Goal: Communication & Community: Answer question/provide support

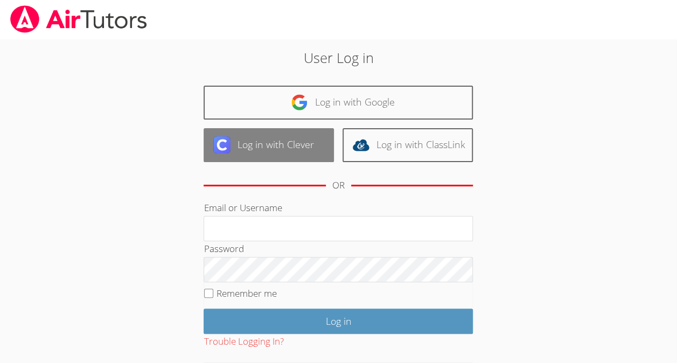
click at [275, 140] on link "Log in with Clever" at bounding box center [269, 145] width 130 height 34
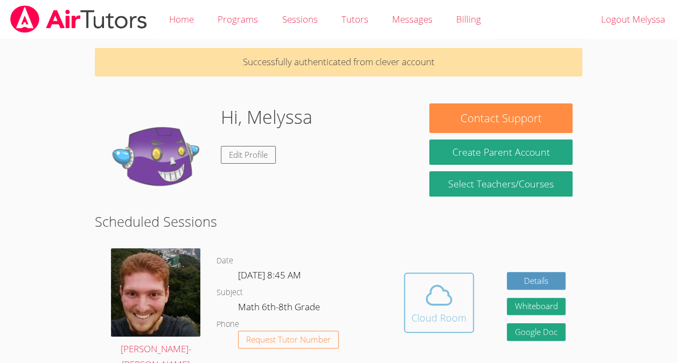
click at [442, 317] on div "Cloud Room" at bounding box center [438, 317] width 55 height 15
click at [429, 294] on icon at bounding box center [438, 294] width 25 height 19
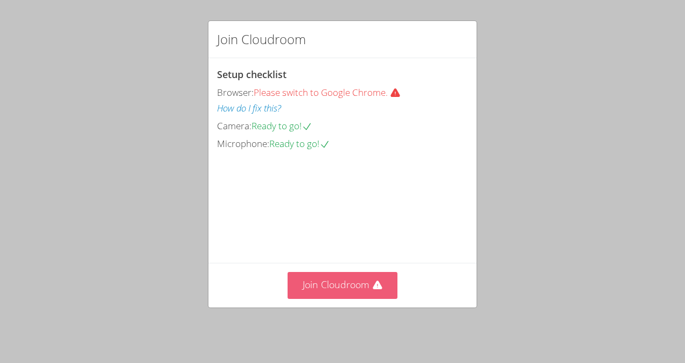
click at [373, 289] on icon at bounding box center [377, 285] width 9 height 9
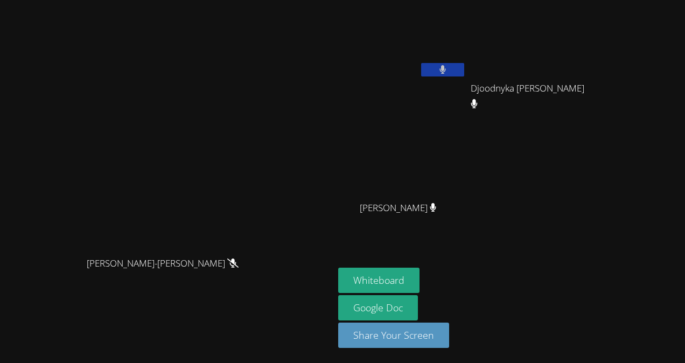
click at [464, 68] on button at bounding box center [442, 69] width 43 height 13
click at [448, 70] on icon at bounding box center [442, 69] width 11 height 9
click at [86, 124] on video at bounding box center [167, 159] width 162 height 183
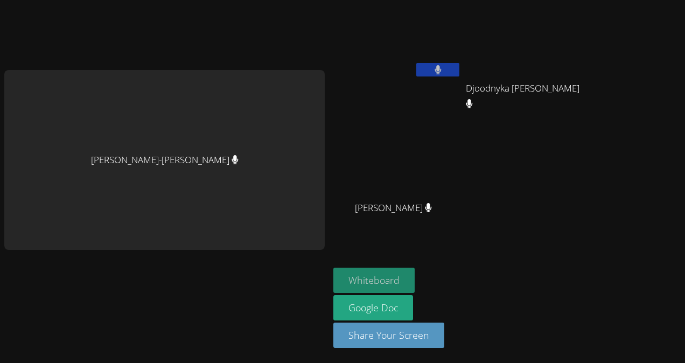
click at [382, 278] on button "Whiteboard" at bounding box center [373, 280] width 81 height 25
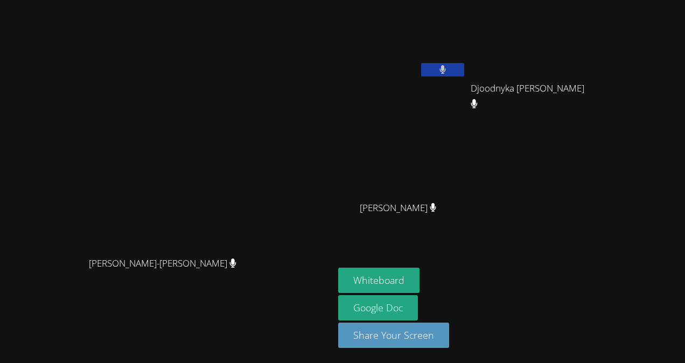
click at [466, 267] on aside "Melyssa Nunes Dos Santos Djoodnyka Dorvilus Djoodnyka Dorvilus Jean Theragene J…" at bounding box center [468, 181] width 269 height 363
click at [419, 276] on button "Whiteboard" at bounding box center [378, 280] width 81 height 25
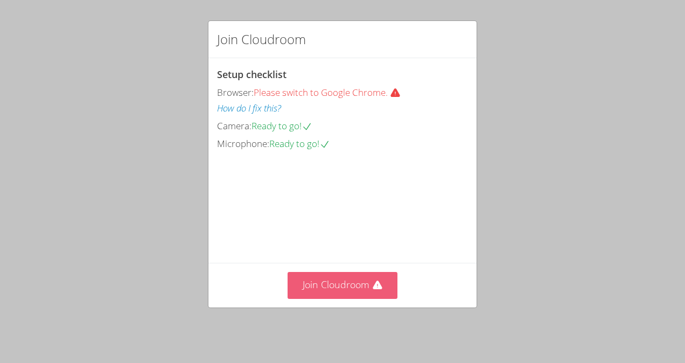
click at [381, 285] on button "Join Cloudroom" at bounding box center [343, 285] width 110 height 26
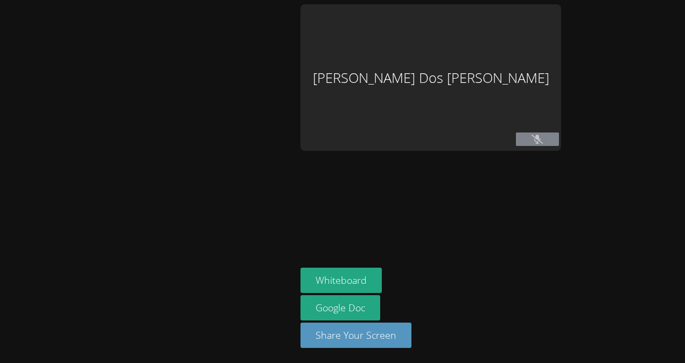
click at [543, 144] on icon at bounding box center [536, 139] width 11 height 9
click at [433, 78] on div "[PERSON_NAME] Dos [PERSON_NAME]" at bounding box center [430, 77] width 261 height 146
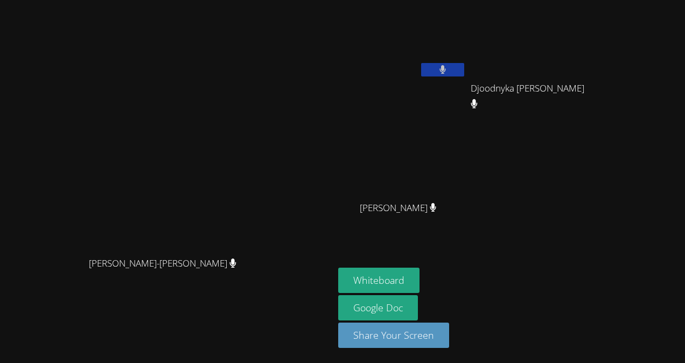
click at [599, 195] on div "Melyssa Nunes Dos Santos Djoodnyka Dorvilus Djoodnyka Dorvilus Jean Theragene J…" at bounding box center [468, 121] width 261 height 235
click at [464, 64] on button at bounding box center [442, 69] width 43 height 13
drag, startPoint x: 531, startPoint y: 64, endPoint x: 430, endPoint y: 228, distance: 193.4
click at [430, 228] on div "[PERSON_NAME]" at bounding box center [402, 217] width 128 height 43
click at [464, 66] on button at bounding box center [442, 69] width 43 height 13
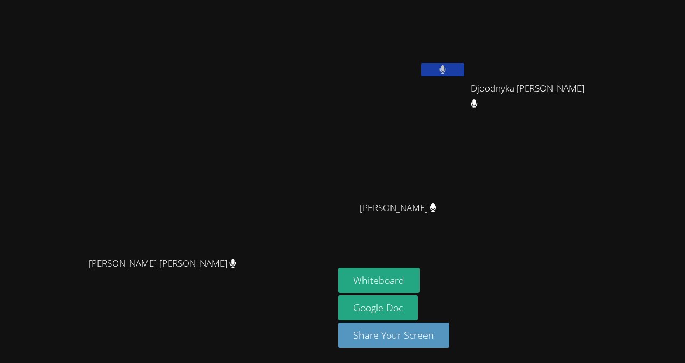
click at [236, 268] on icon at bounding box center [233, 262] width 6 height 9
click at [446, 74] on icon at bounding box center [442, 69] width 7 height 9
click at [448, 74] on icon at bounding box center [442, 69] width 11 height 9
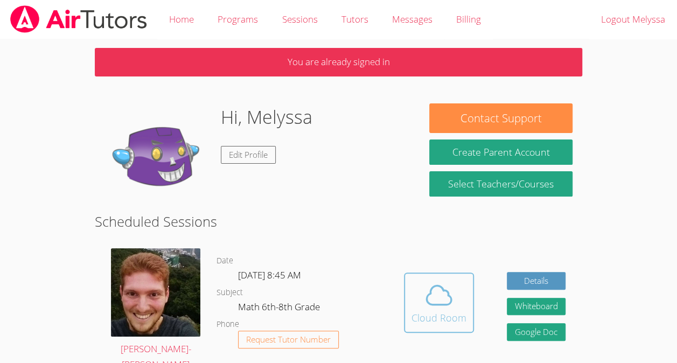
click at [429, 292] on icon at bounding box center [438, 294] width 25 height 19
click at [452, 313] on div "Cloud Room" at bounding box center [438, 317] width 55 height 15
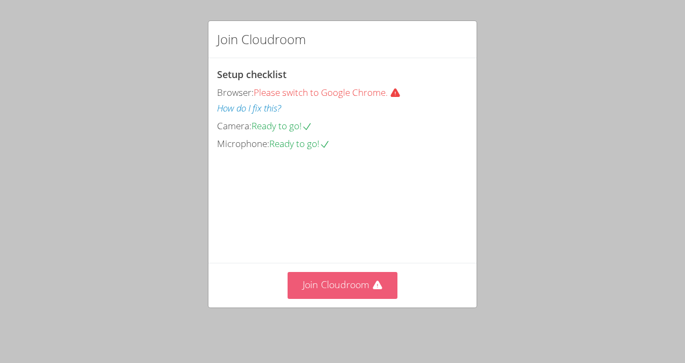
click at [373, 286] on icon at bounding box center [377, 285] width 11 height 11
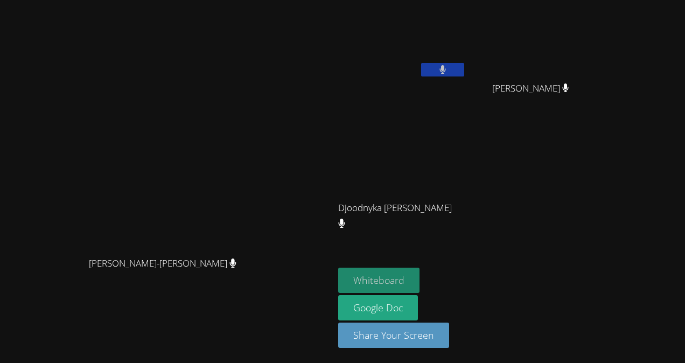
click at [419, 284] on button "Whiteboard" at bounding box center [378, 280] width 81 height 25
click at [464, 69] on button at bounding box center [442, 69] width 43 height 13
click at [464, 70] on button at bounding box center [442, 69] width 43 height 13
click at [448, 68] on icon at bounding box center [442, 69] width 11 height 9
click at [464, 65] on button at bounding box center [442, 69] width 43 height 13
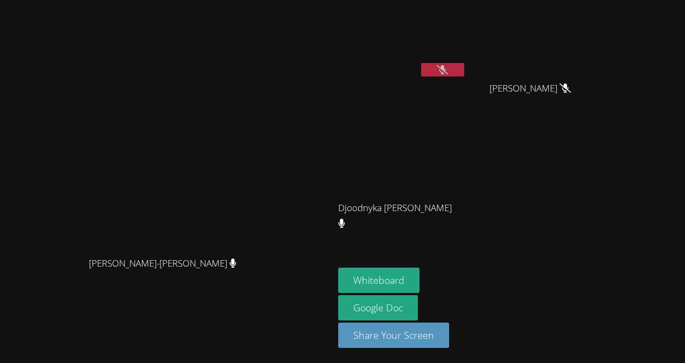
click at [448, 69] on icon at bounding box center [442, 69] width 11 height 9
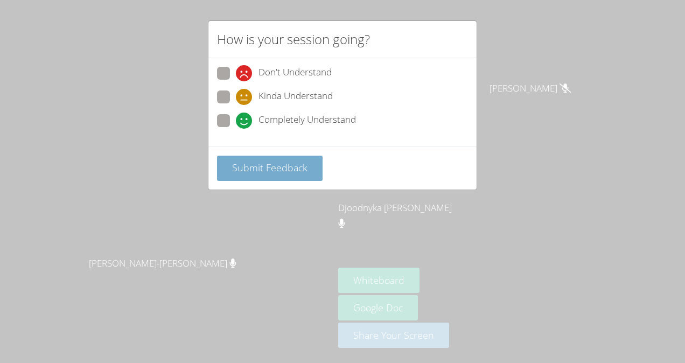
click at [255, 163] on span "Submit Feedback" at bounding box center [269, 167] width 75 height 13
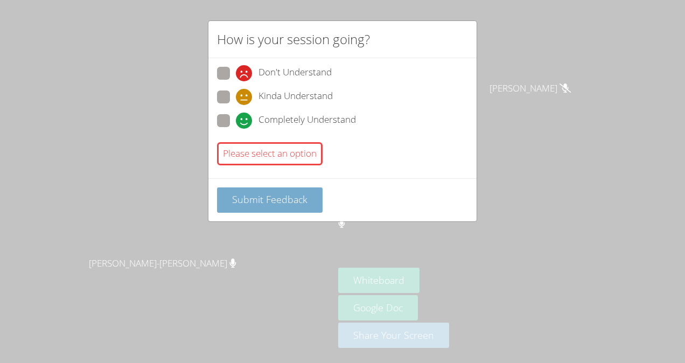
click at [255, 163] on div "Please select an option" at bounding box center [342, 154] width 251 height 32
click at [260, 189] on button "Submit Feedback" at bounding box center [270, 199] width 106 height 25
drag, startPoint x: 260, startPoint y: 189, endPoint x: 242, endPoint y: 121, distance: 70.5
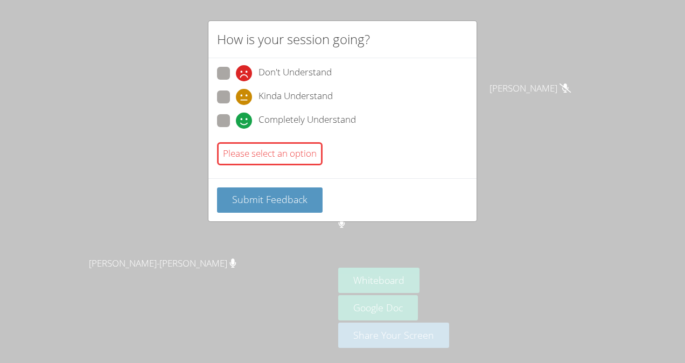
click at [0, 0] on form "Don't Understand Kinda Understand Completely Understand Please select an option…" at bounding box center [0, 0] width 0 height 0
click at [242, 121] on icon at bounding box center [244, 121] width 16 height 16
click at [242, 121] on input "Completely Understand" at bounding box center [240, 118] width 9 height 9
radio input "true"
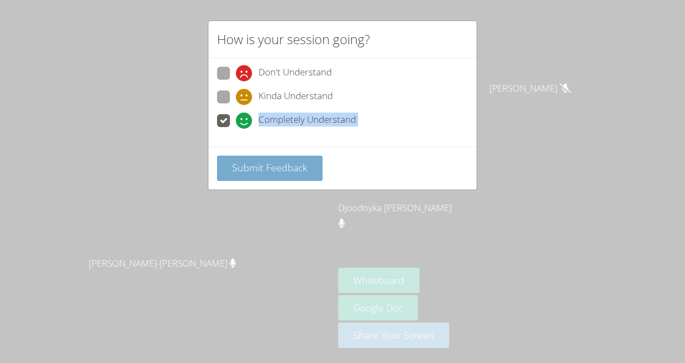
drag, startPoint x: 242, startPoint y: 121, endPoint x: 275, endPoint y: 172, distance: 61.0
click at [0, 0] on form "Don't Understand Kinda Understand Completely Understand Submit Feedback" at bounding box center [0, 0] width 0 height 0
drag, startPoint x: 275, startPoint y: 172, endPoint x: 297, endPoint y: 172, distance: 22.6
click at [297, 172] on span "Submit Feedback" at bounding box center [269, 167] width 75 height 13
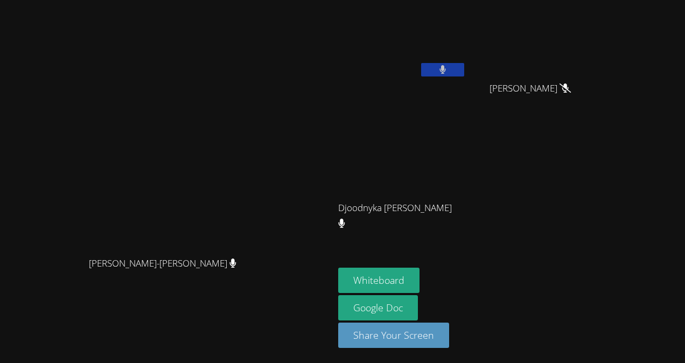
drag, startPoint x: 228, startPoint y: 171, endPoint x: 312, endPoint y: 150, distance: 86.5
click at [248, 150] on video at bounding box center [167, 159] width 162 height 183
click at [464, 69] on button at bounding box center [442, 69] width 43 height 13
click at [419, 278] on button "Whiteboard" at bounding box center [378, 280] width 81 height 25
click at [464, 64] on button at bounding box center [442, 69] width 43 height 13
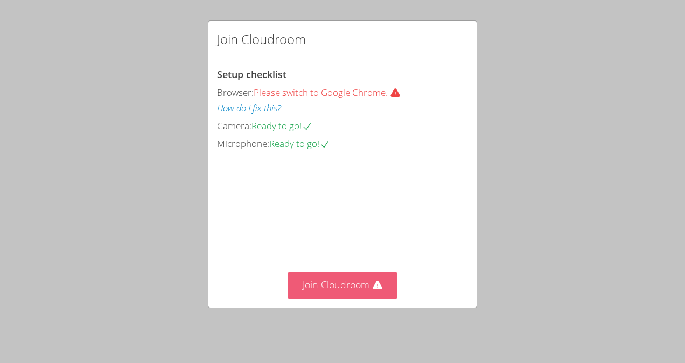
click at [373, 289] on icon at bounding box center [377, 285] width 9 height 9
